Goal: Task Accomplishment & Management: Complete application form

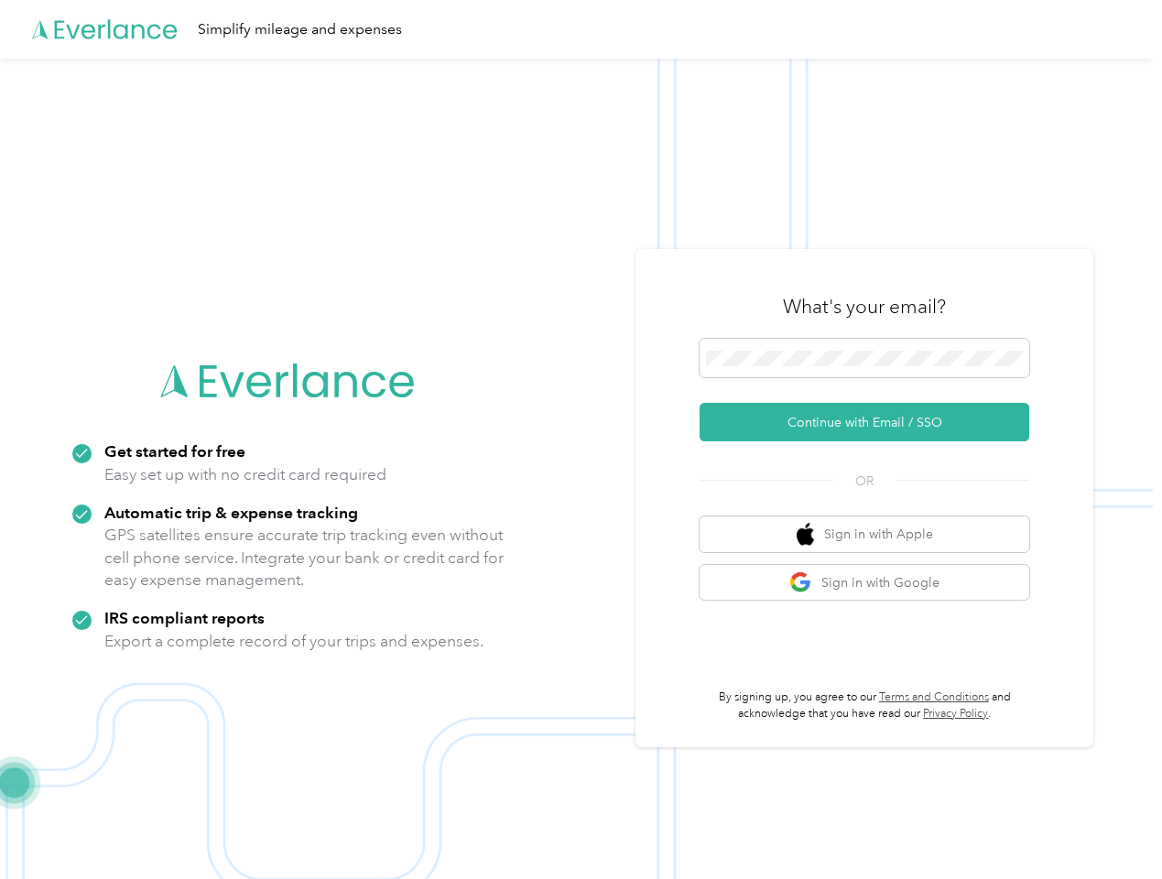
click at [581, 440] on img at bounding box center [576, 498] width 1153 height 879
click at [581, 29] on div "Simplify mileage and expenses" at bounding box center [576, 29] width 1153 height 59
click at [872, 422] on button "Continue with Email / SSO" at bounding box center [865, 422] width 330 height 38
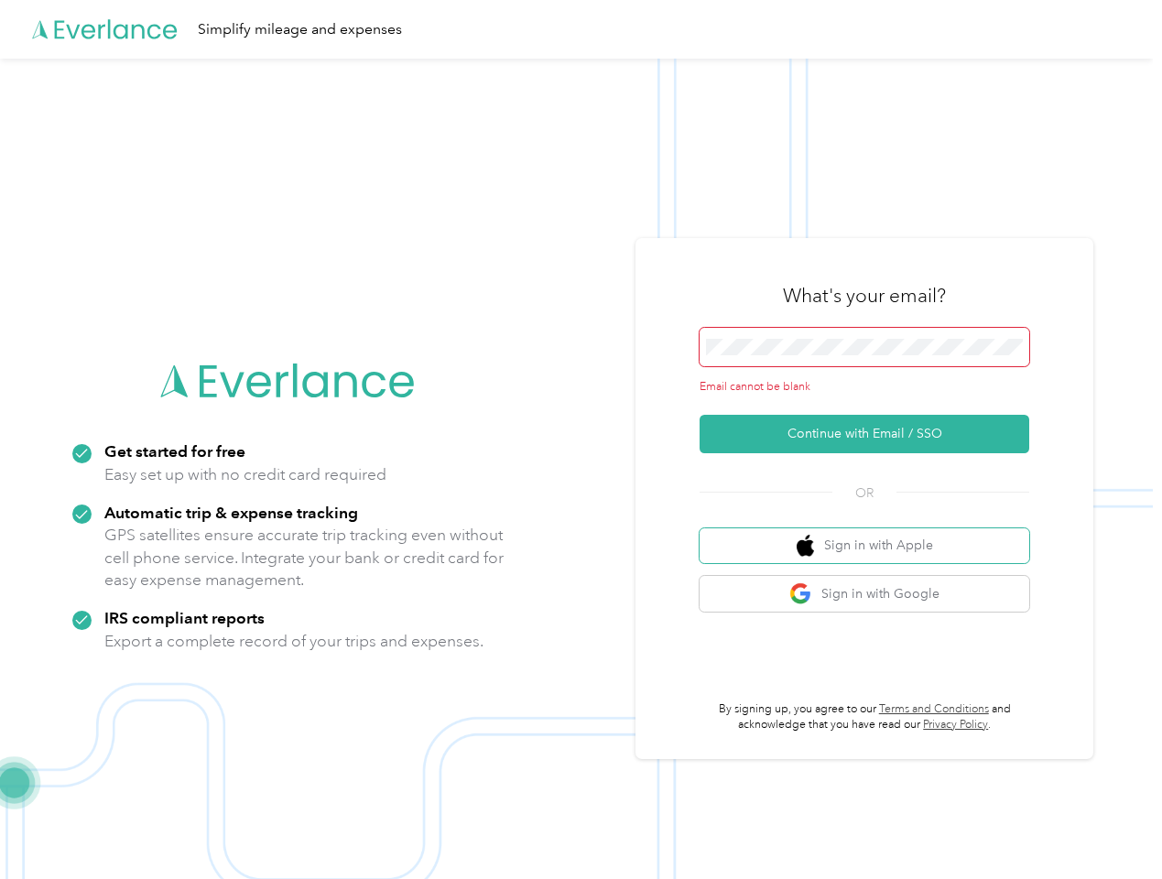
click at [872, 534] on button "Sign in with Apple" at bounding box center [865, 546] width 330 height 36
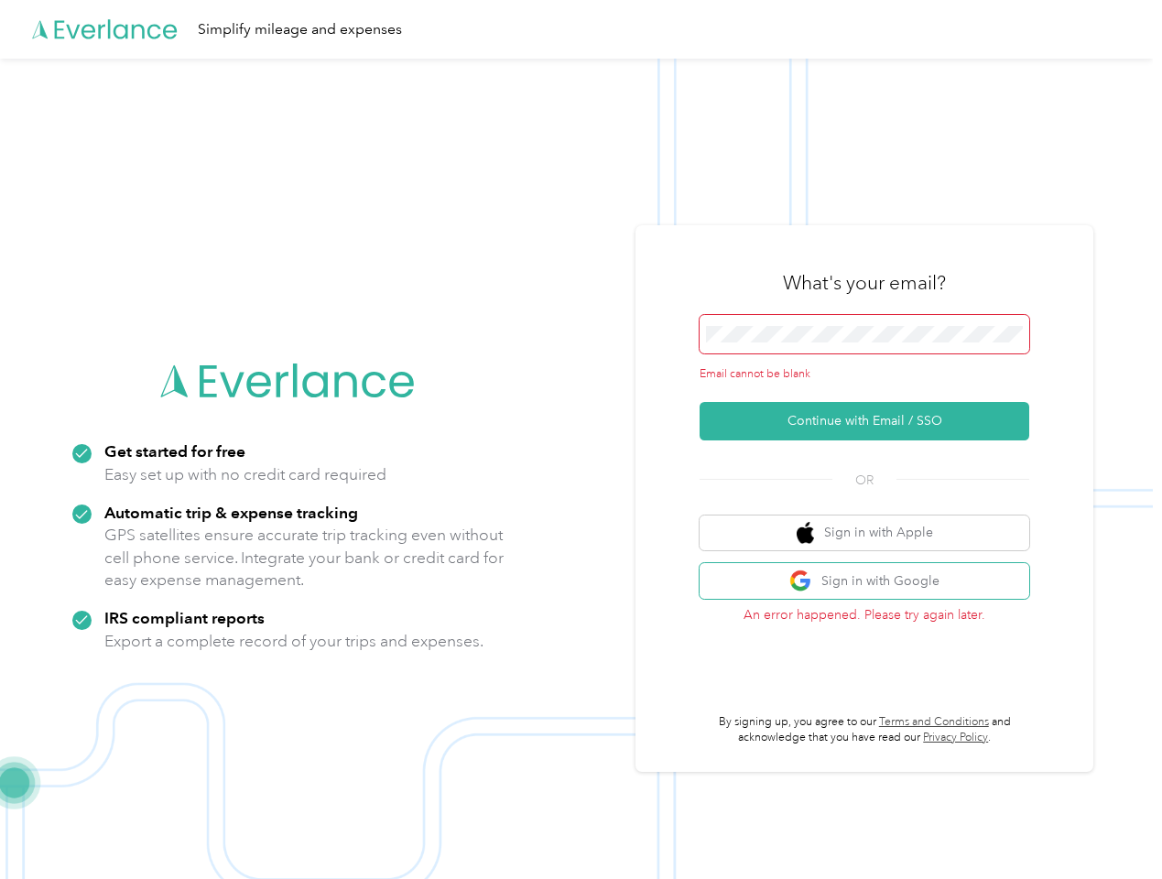
click at [872, 583] on button "Sign in with Google" at bounding box center [865, 581] width 330 height 36
